Goal: Information Seeking & Learning: Understand process/instructions

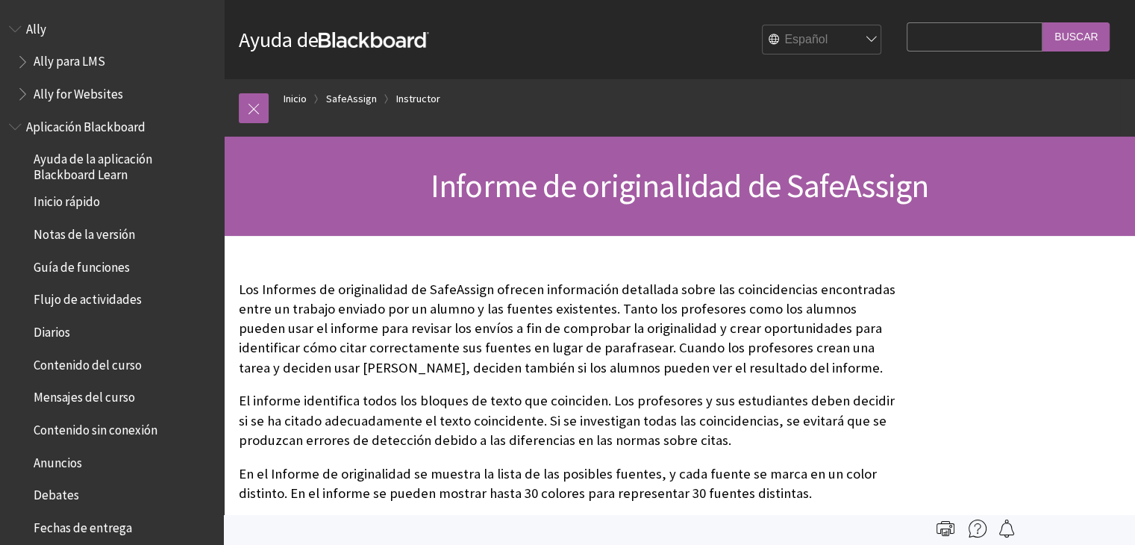
scroll to position [1323, 0]
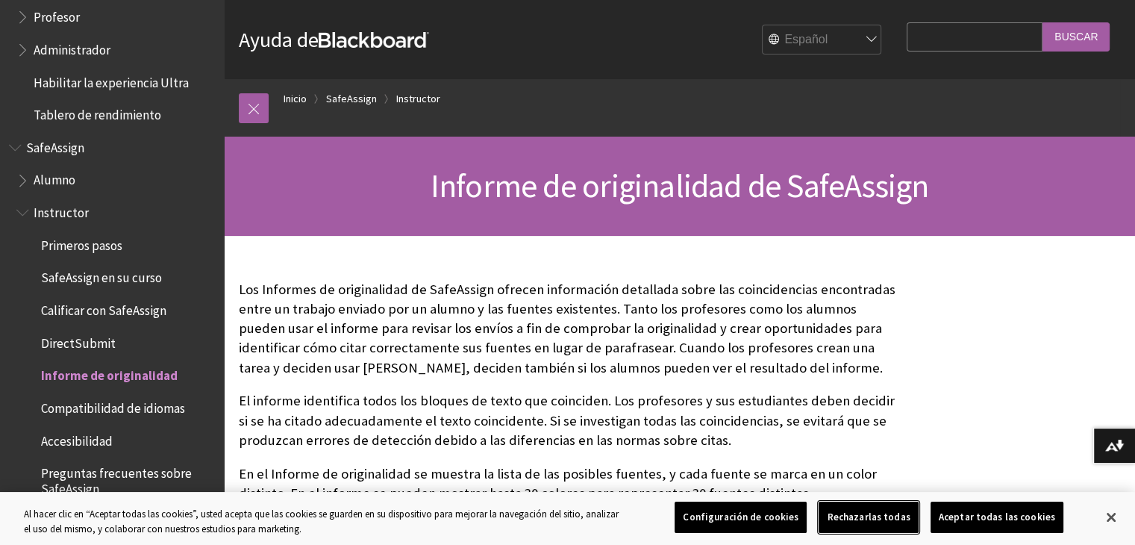
click at [877, 517] on button "Rechazarlas todas" at bounding box center [868, 517] width 99 height 31
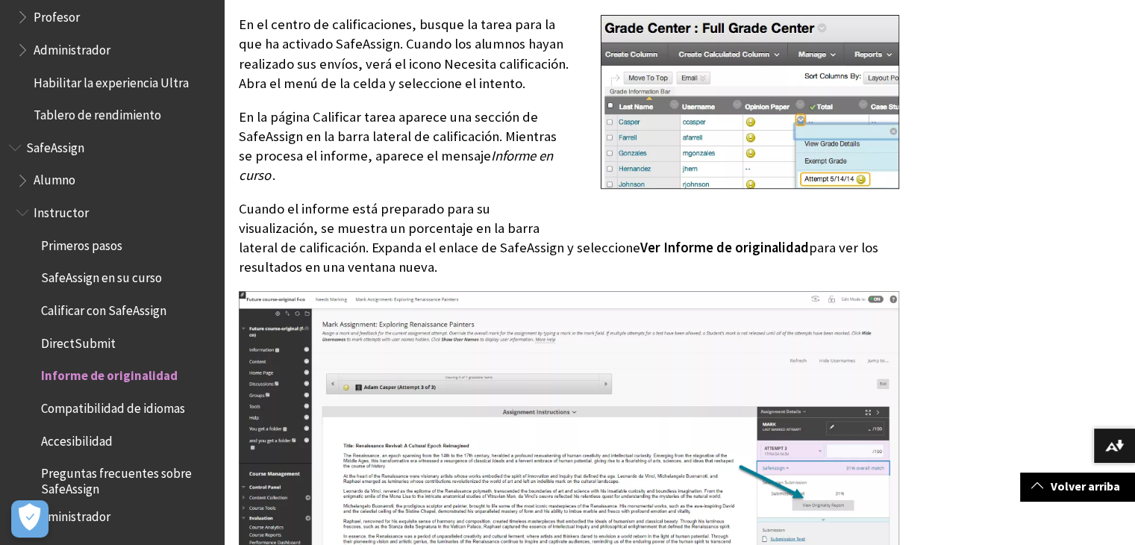
scroll to position [672, 0]
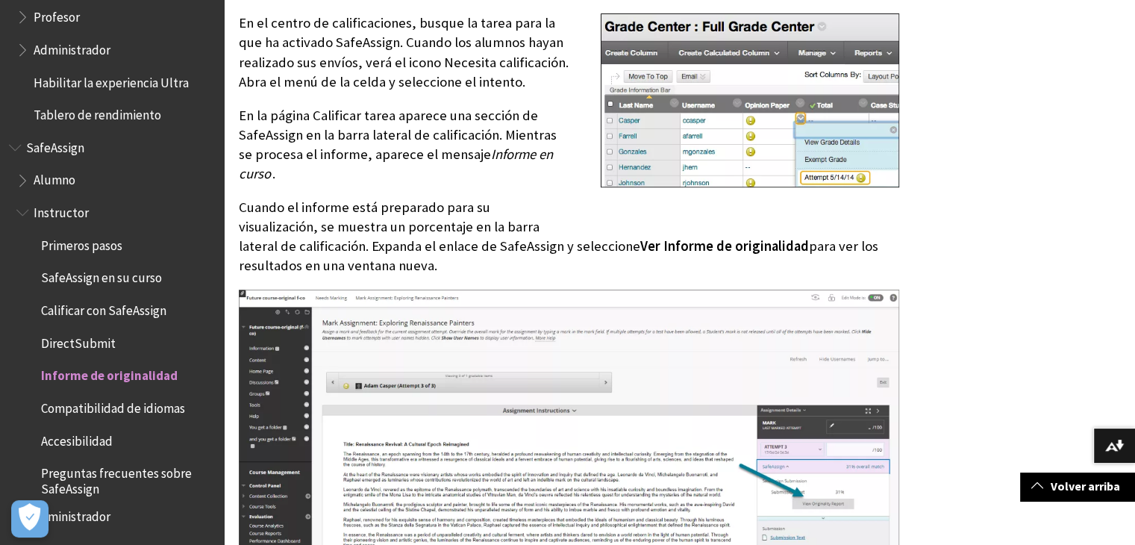
click at [71, 12] on span "Profesor" at bounding box center [57, 14] width 46 height 20
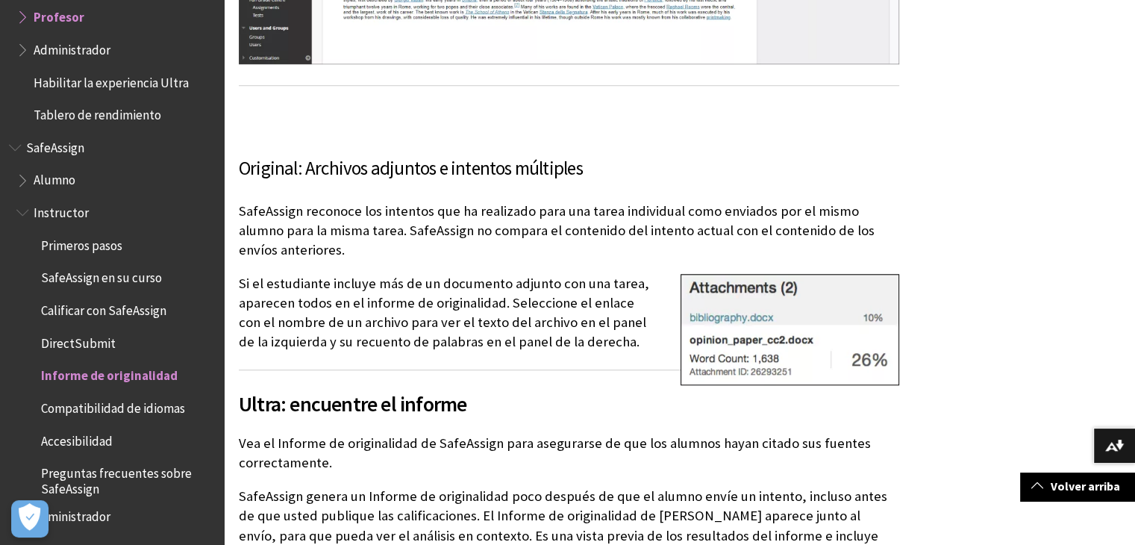
scroll to position [1269, 0]
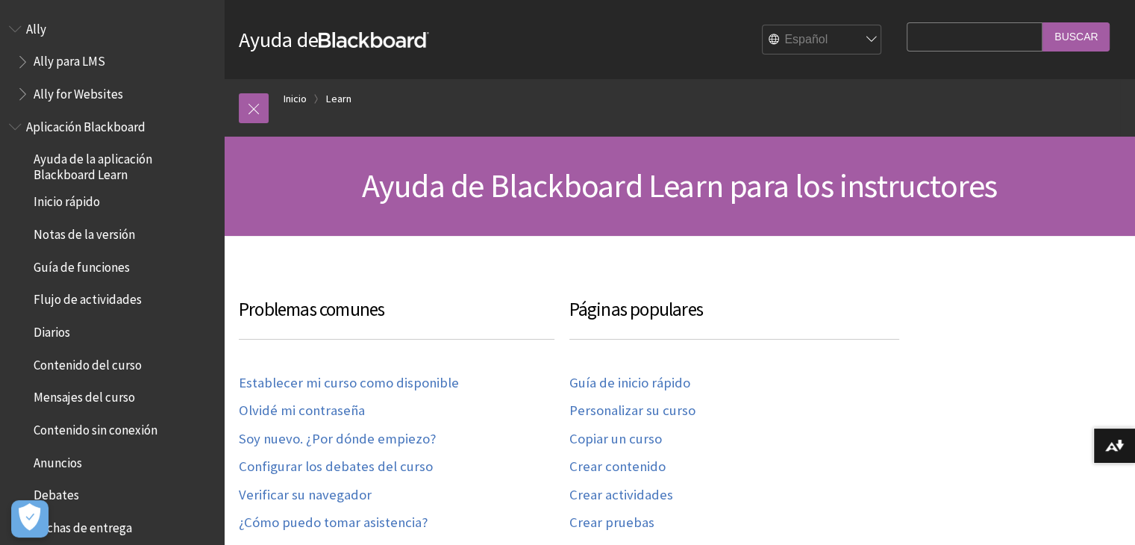
scroll to position [1305, 0]
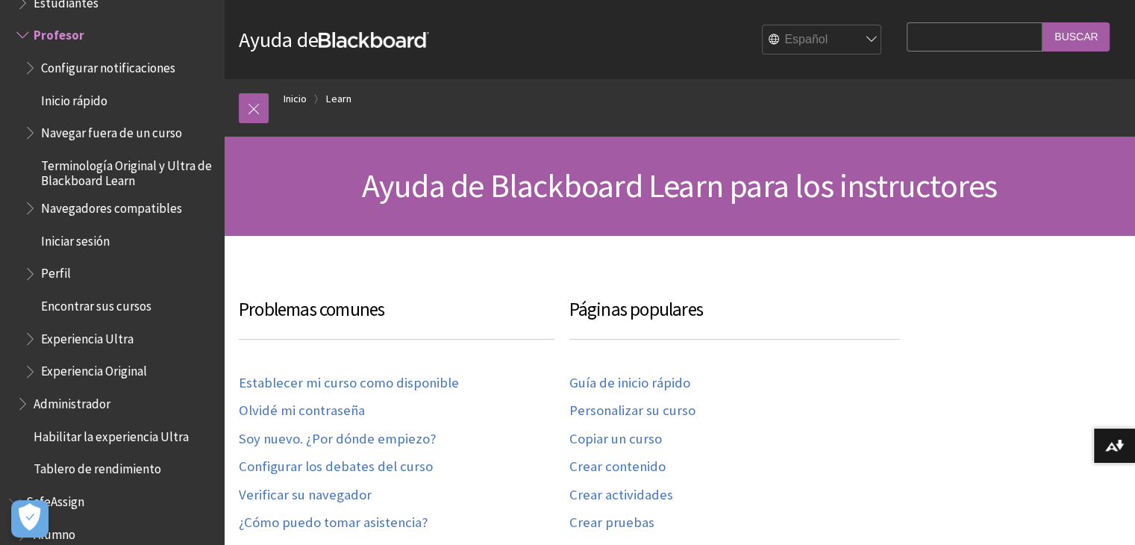
click at [84, 103] on span "Inicio rápido" at bounding box center [74, 98] width 66 height 20
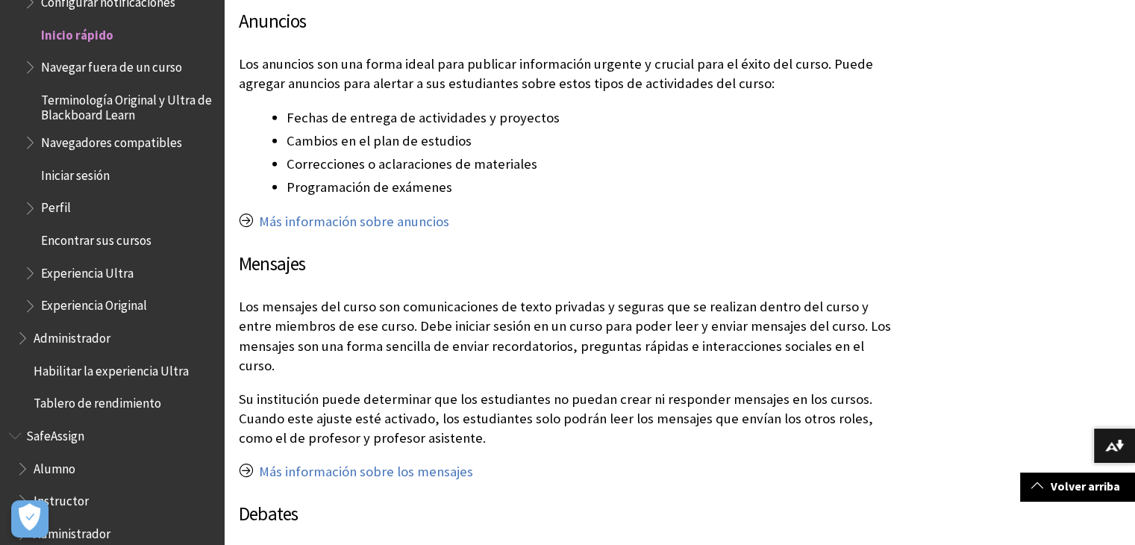
scroll to position [3733, 0]
